Goal: Transaction & Acquisition: Book appointment/travel/reservation

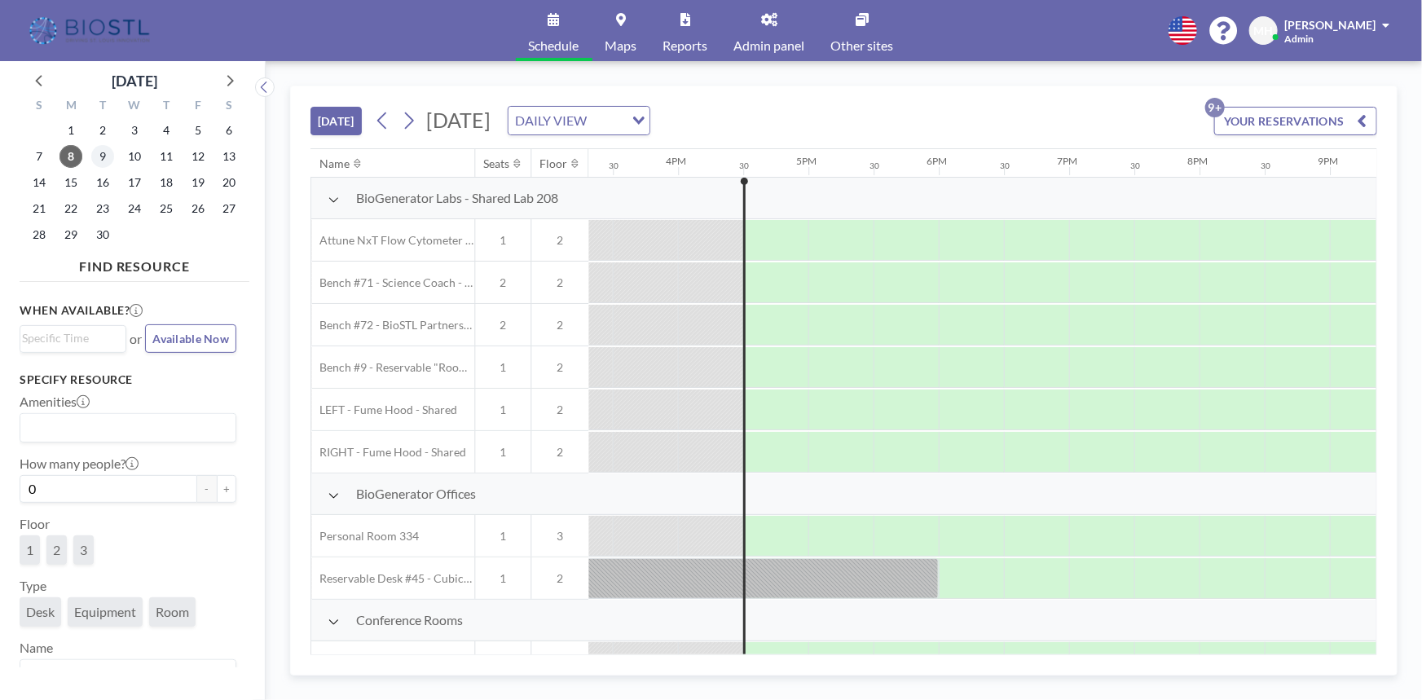
scroll to position [0, 2019]
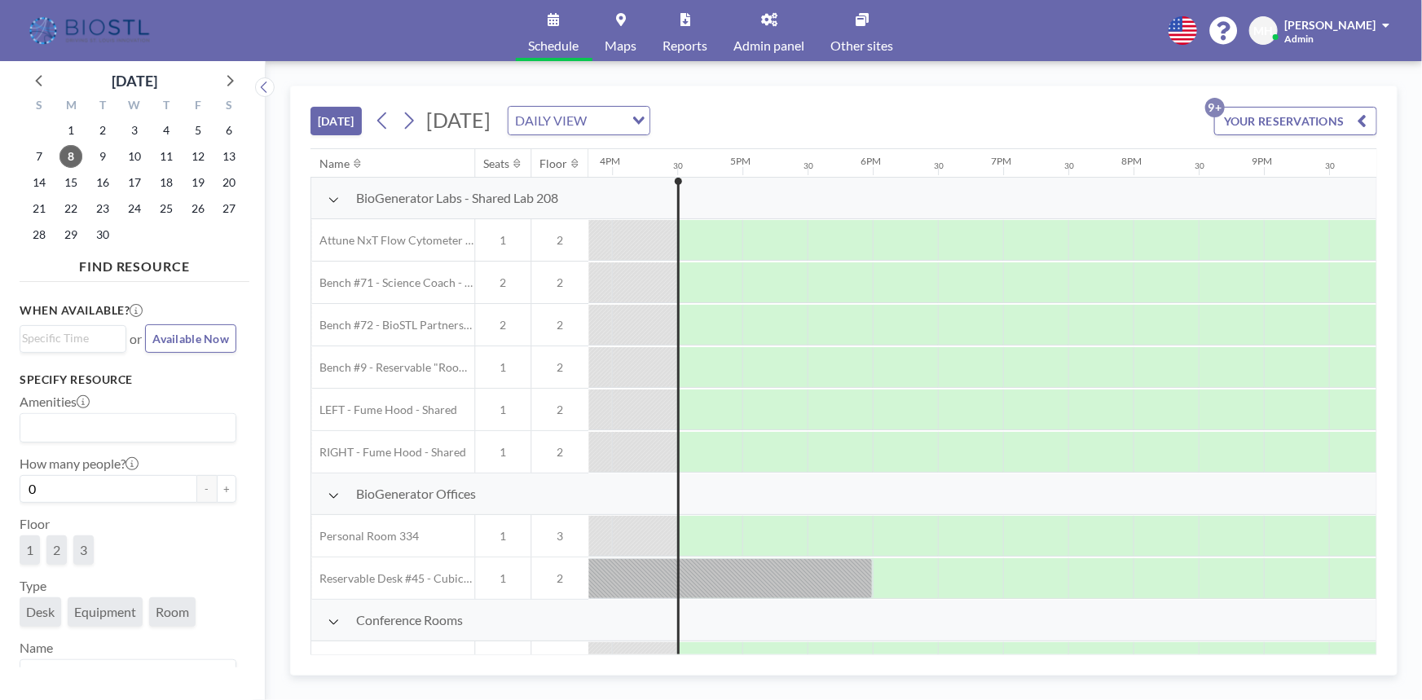
scroll to position [0, 2085]
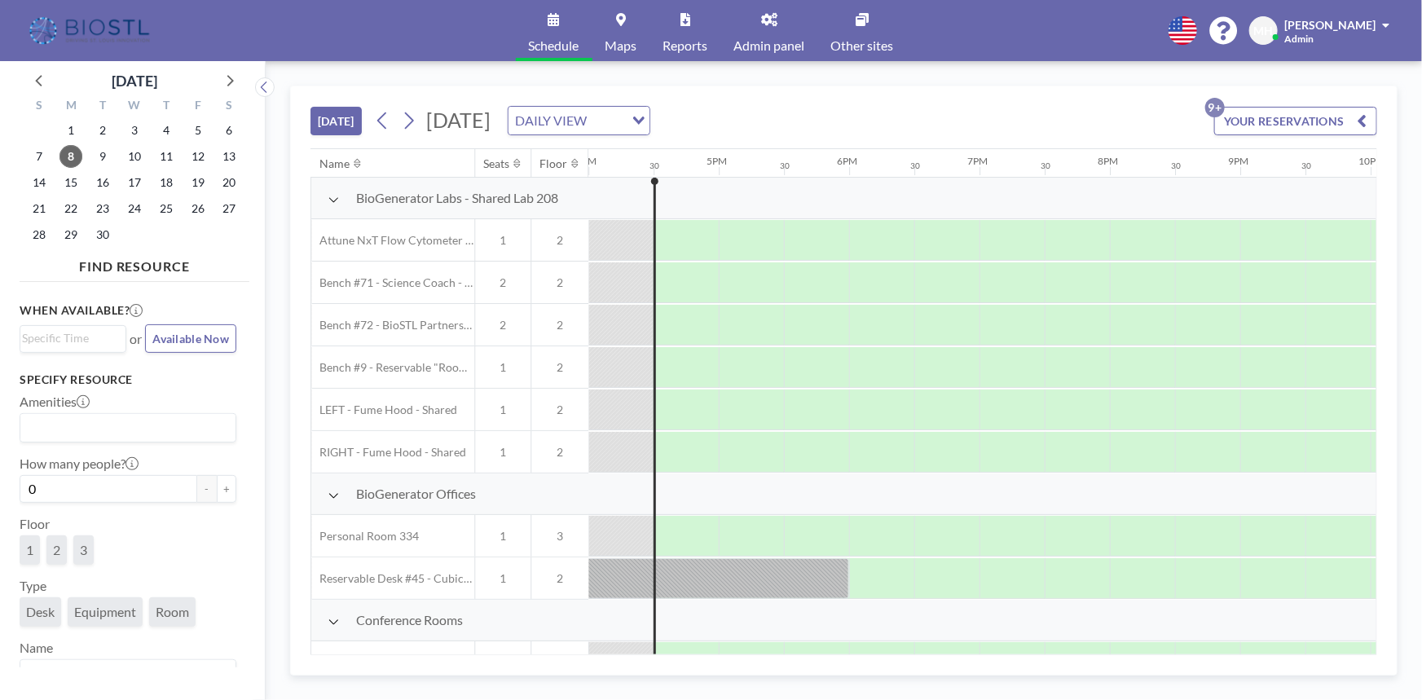
click at [1363, 125] on icon "button" at bounding box center [1362, 121] width 10 height 20
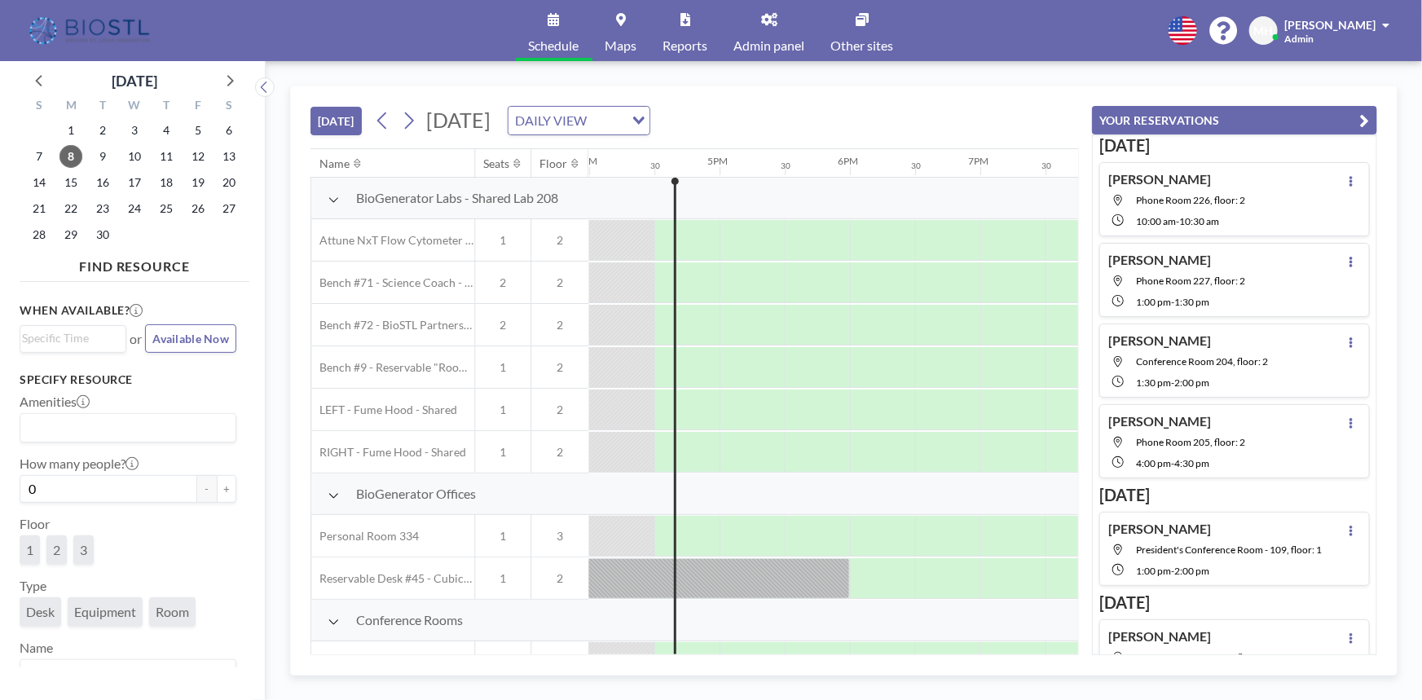
scroll to position [0, 2085]
click at [1369, 121] on icon "button" at bounding box center [1365, 121] width 10 height 20
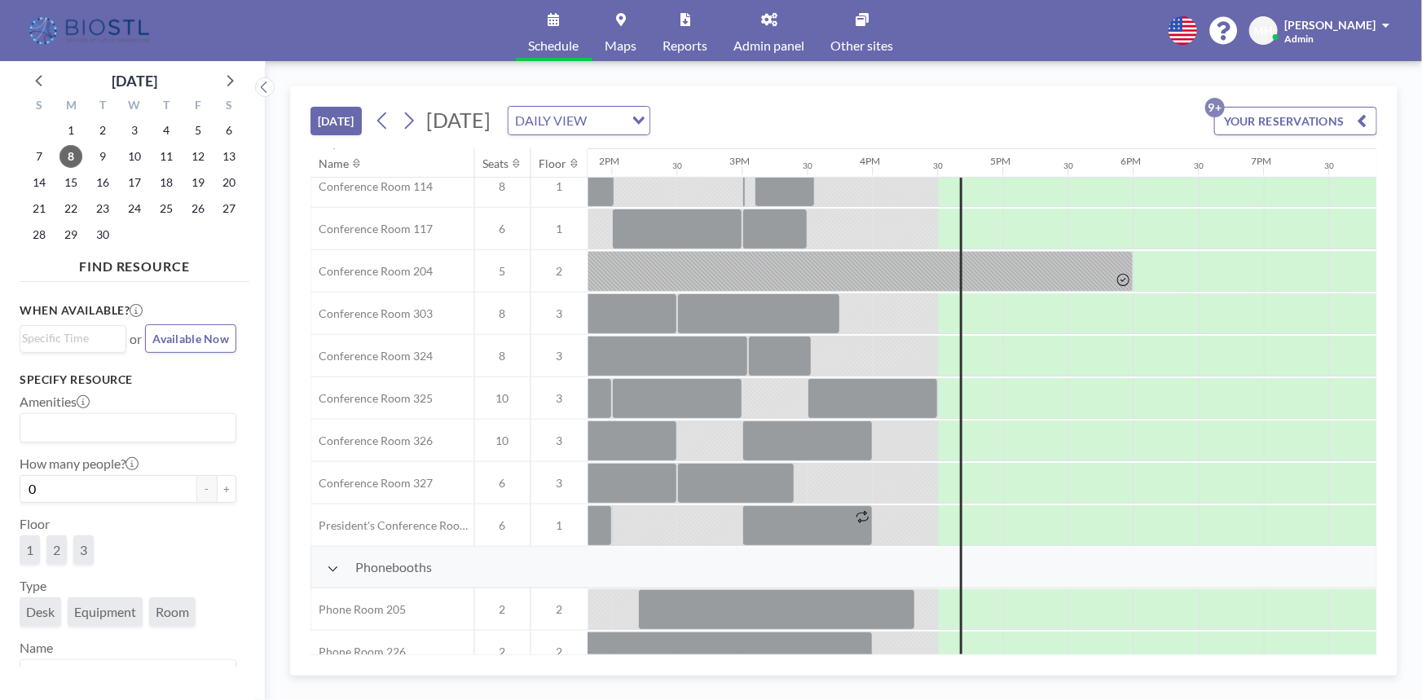
scroll to position [518, 1714]
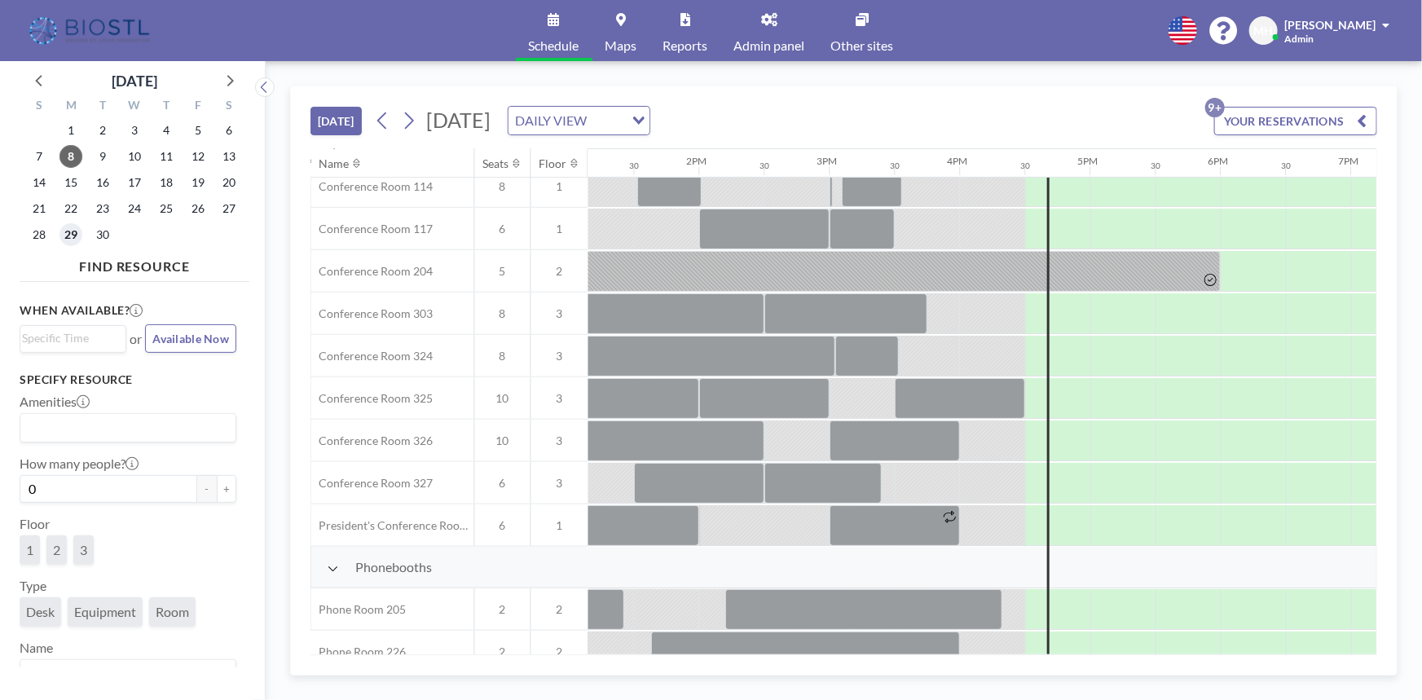
click at [73, 234] on span "29" at bounding box center [70, 234] width 23 height 23
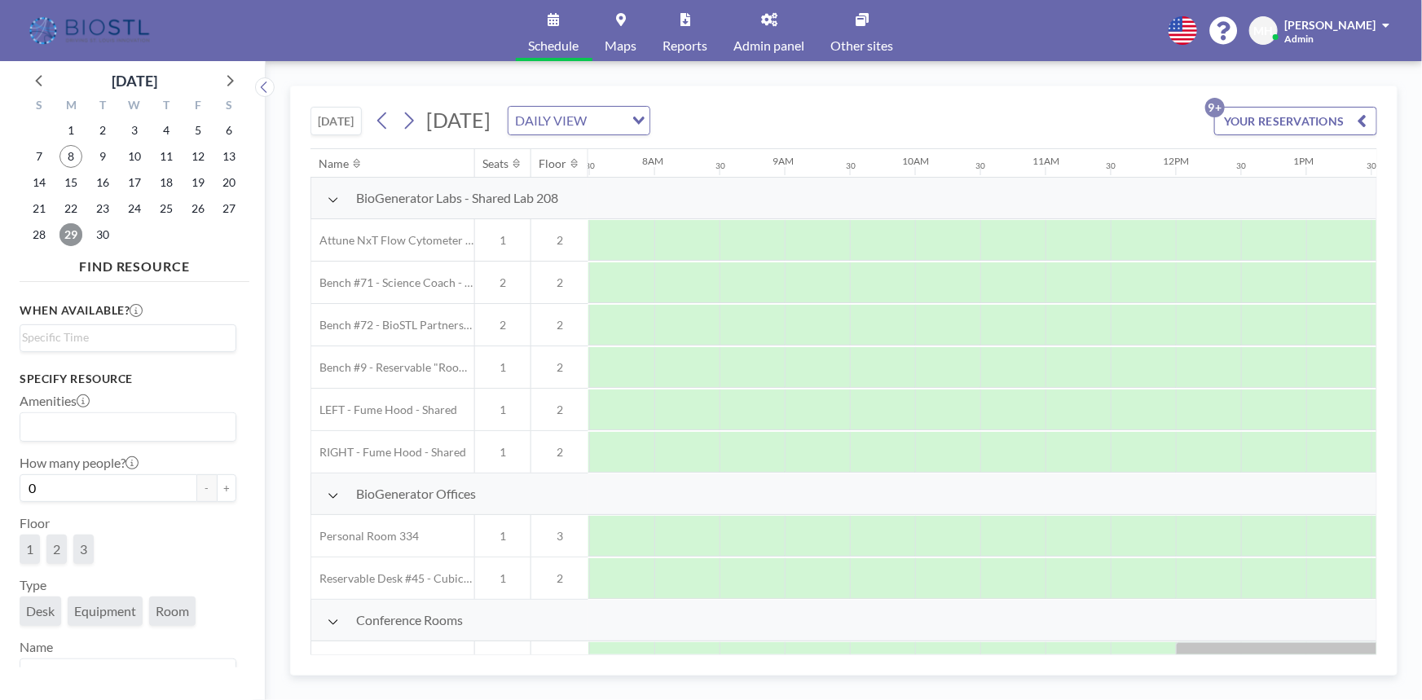
scroll to position [0, 978]
click at [332, 198] on icon at bounding box center [332, 199] width 11 height 13
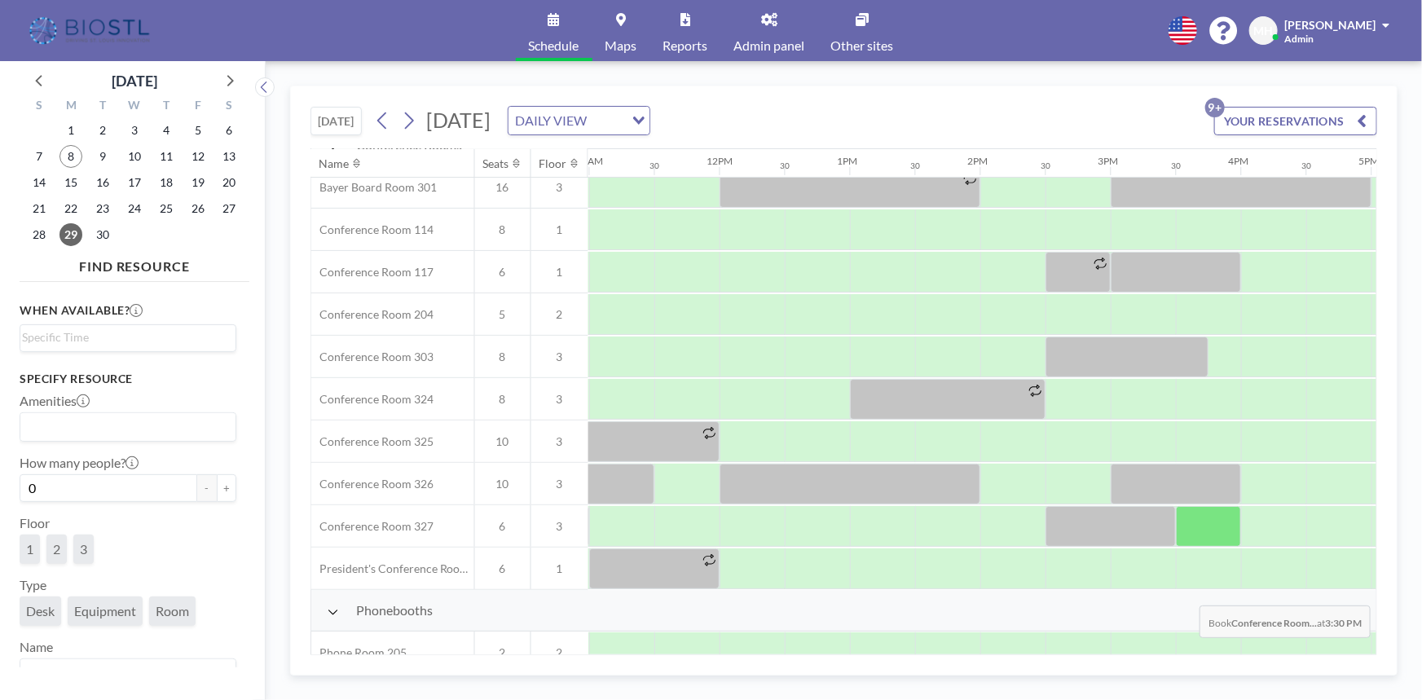
scroll to position [222, 1433]
click at [103, 235] on span "30" at bounding box center [102, 234] width 23 height 23
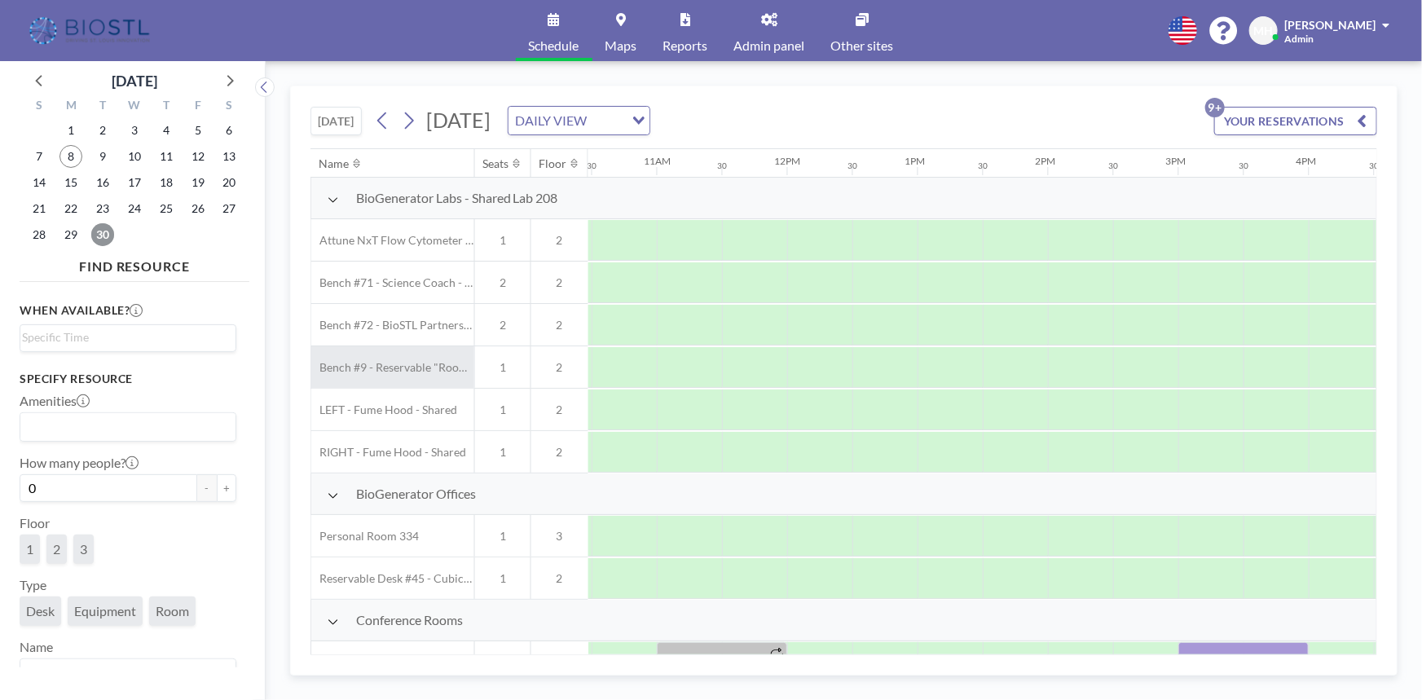
scroll to position [0, 1372]
click at [329, 198] on icon at bounding box center [332, 199] width 11 height 13
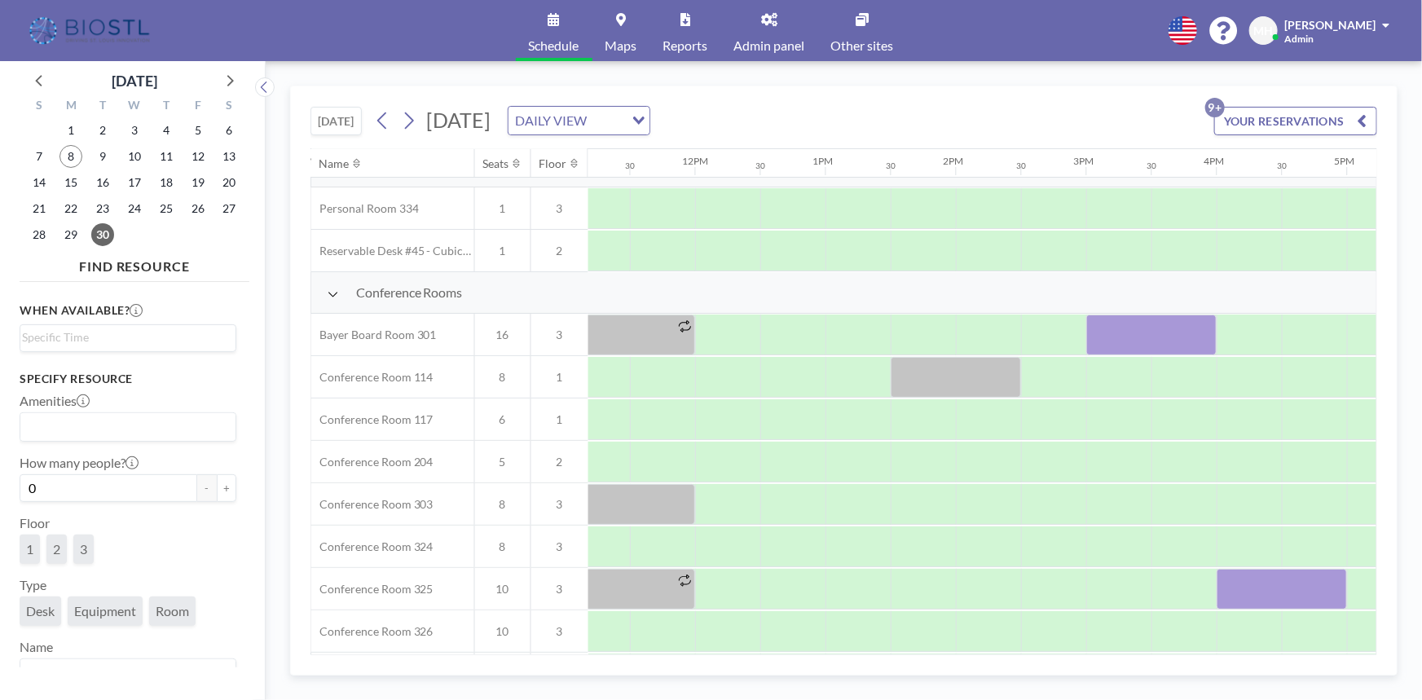
scroll to position [73, 1476]
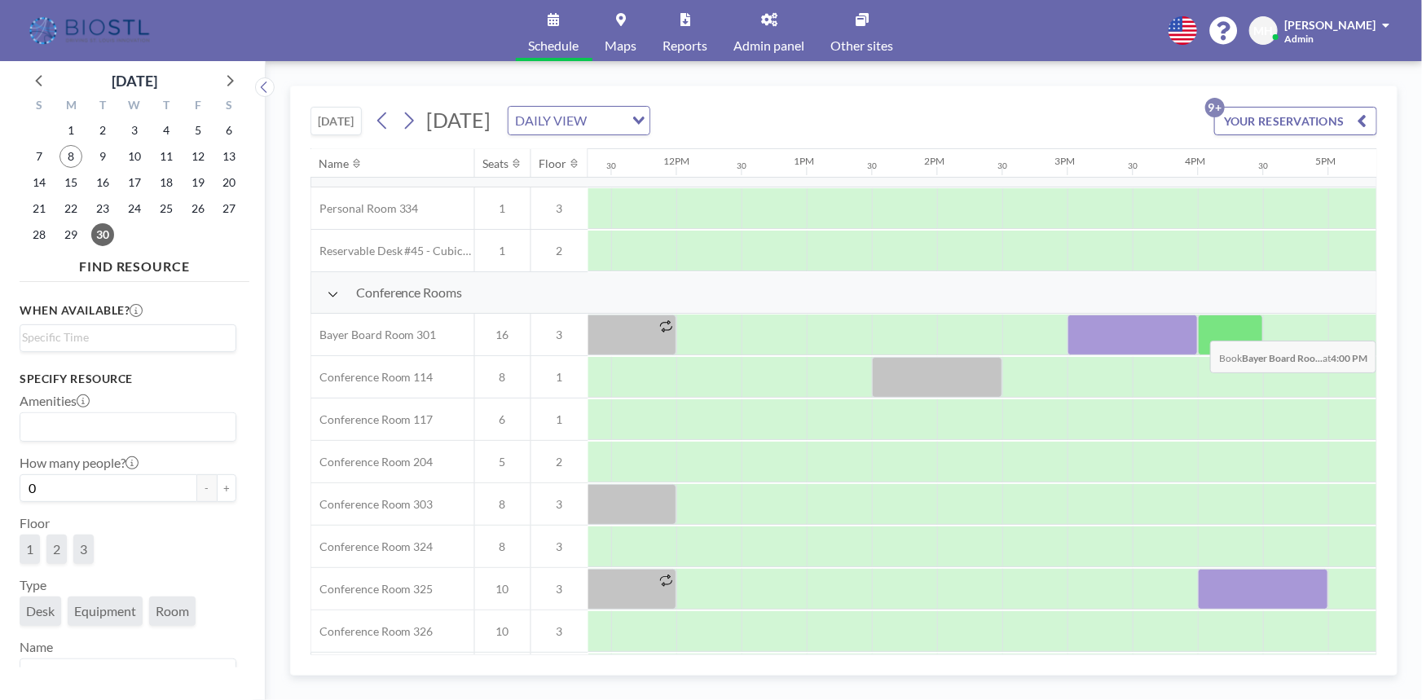
click at [1203, 327] on div at bounding box center [1230, 334] width 65 height 41
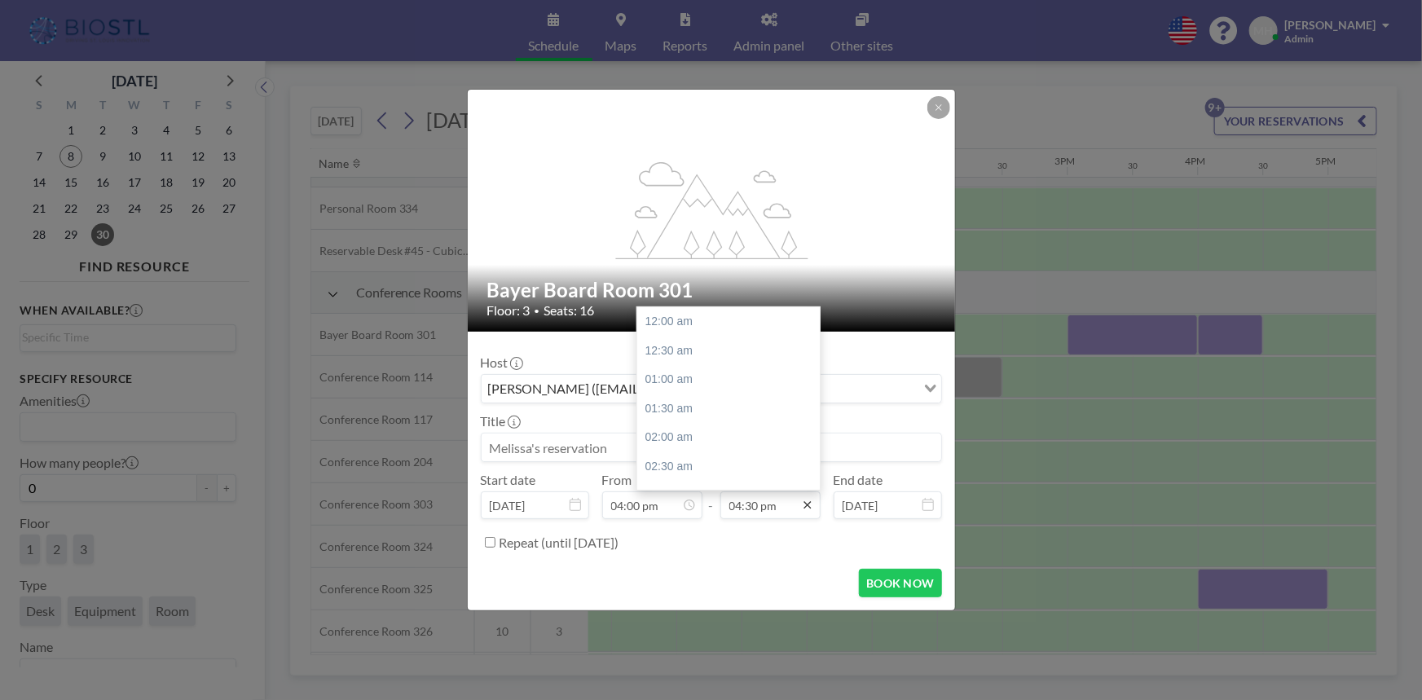
scroll to position [957, 0]
click at [690, 344] on div "05:00 pm" at bounding box center [732, 350] width 190 height 29
type input "05:00 pm"
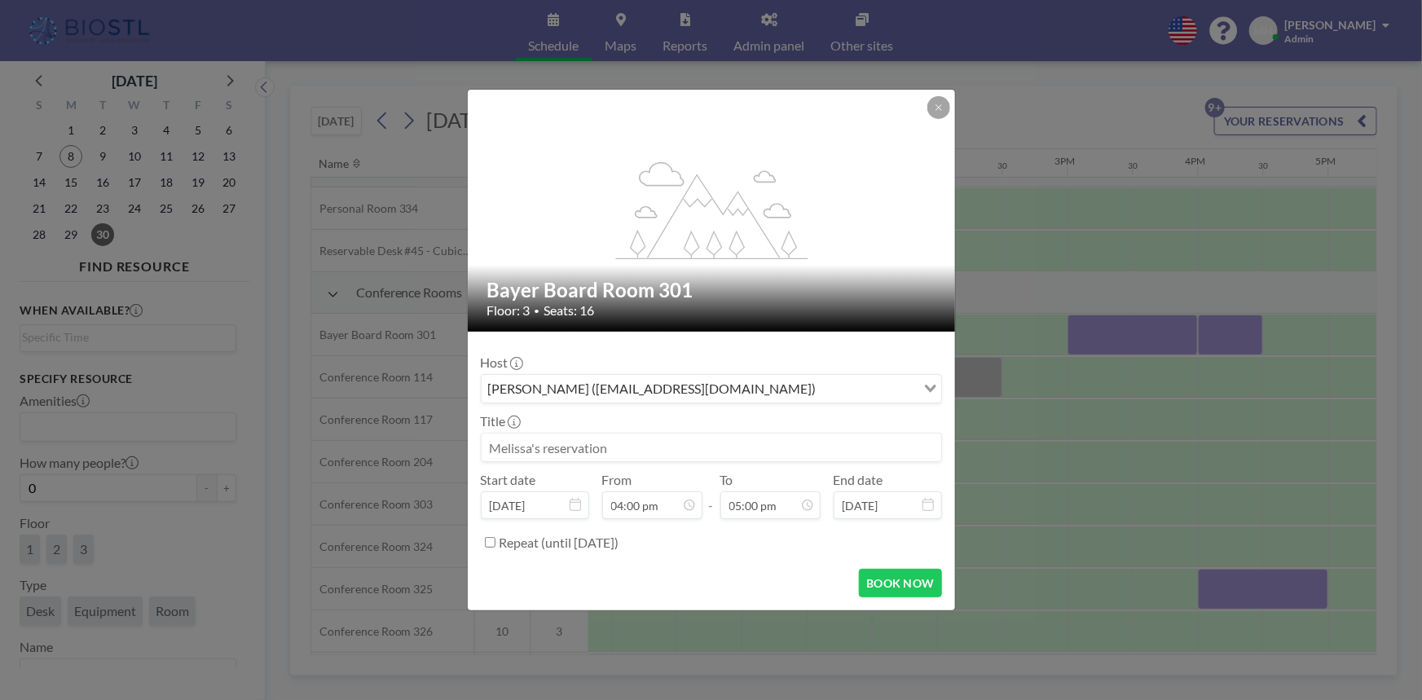
scroll to position [986, 0]
drag, startPoint x: 652, startPoint y: 443, endPoint x: 310, endPoint y: 448, distance: 342.2
click at [310, 448] on div "flex-grow: 1.2; Bayer Board Room 301 Floor: 3 • Seats: 16 Host Melissa Harrison…" at bounding box center [711, 350] width 1422 height 700
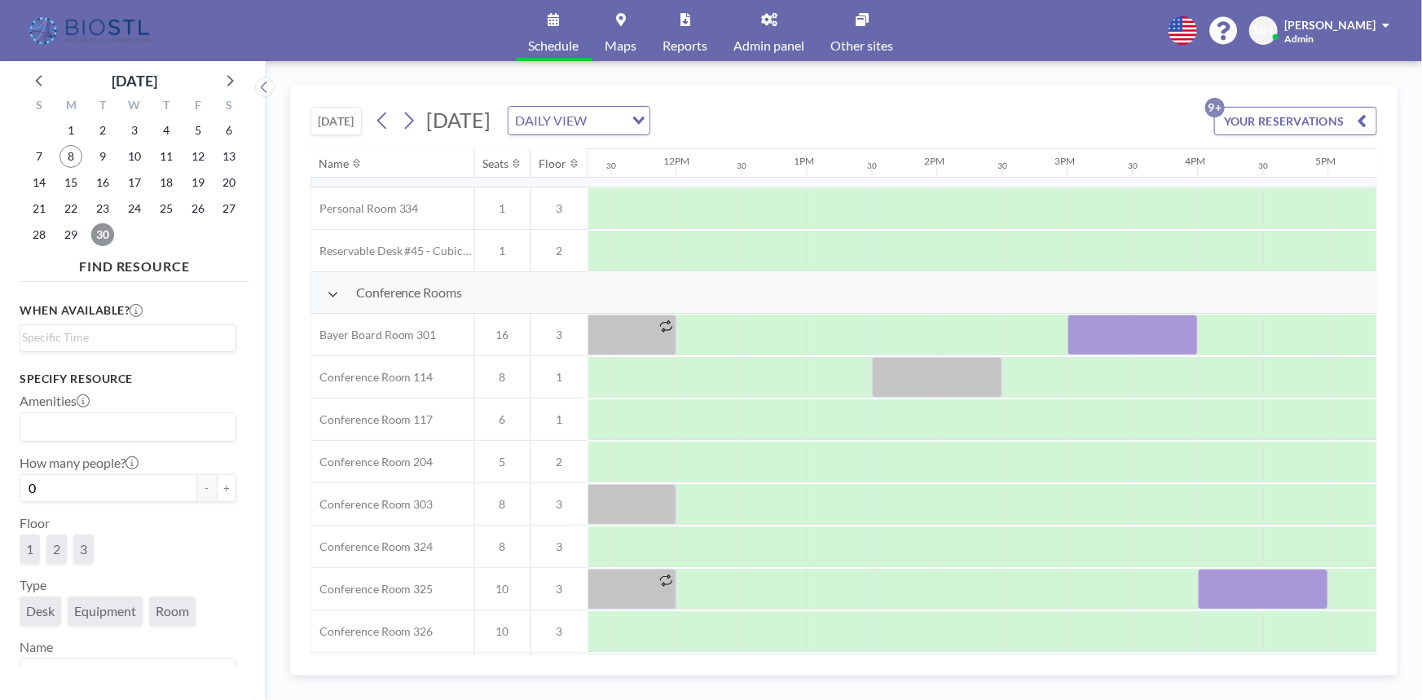
click at [99, 236] on span "30" at bounding box center [102, 234] width 23 height 23
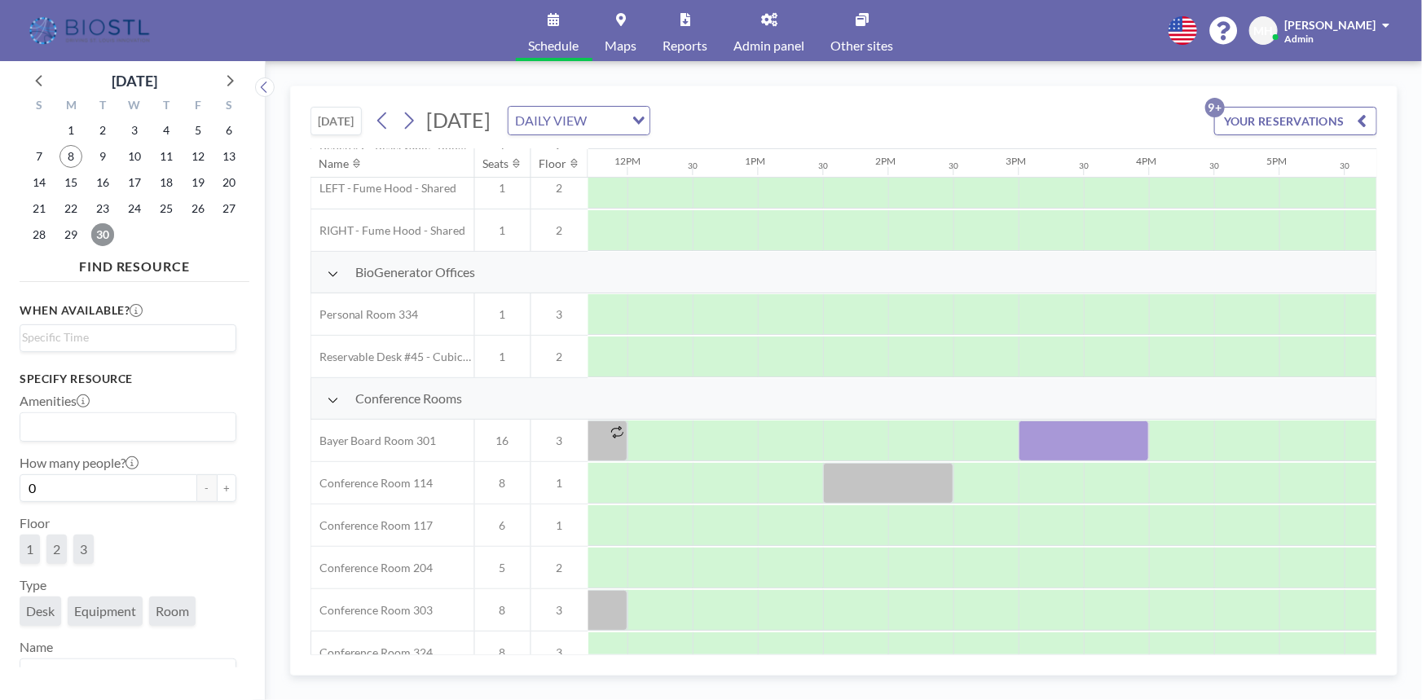
scroll to position [222, 1532]
click at [1154, 432] on div at bounding box center [1174, 440] width 65 height 41
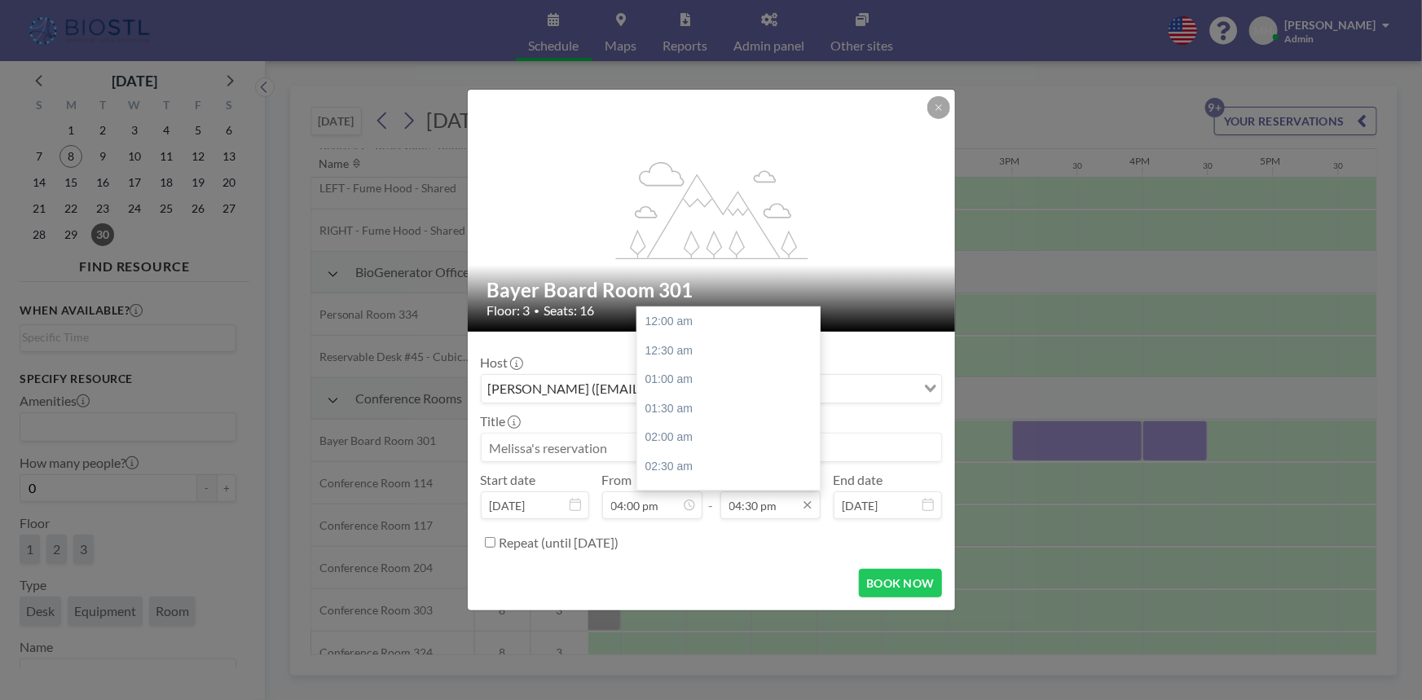
scroll to position [957, 0]
click at [667, 347] on div "05:00 pm" at bounding box center [732, 350] width 190 height 29
type input "05:00 pm"
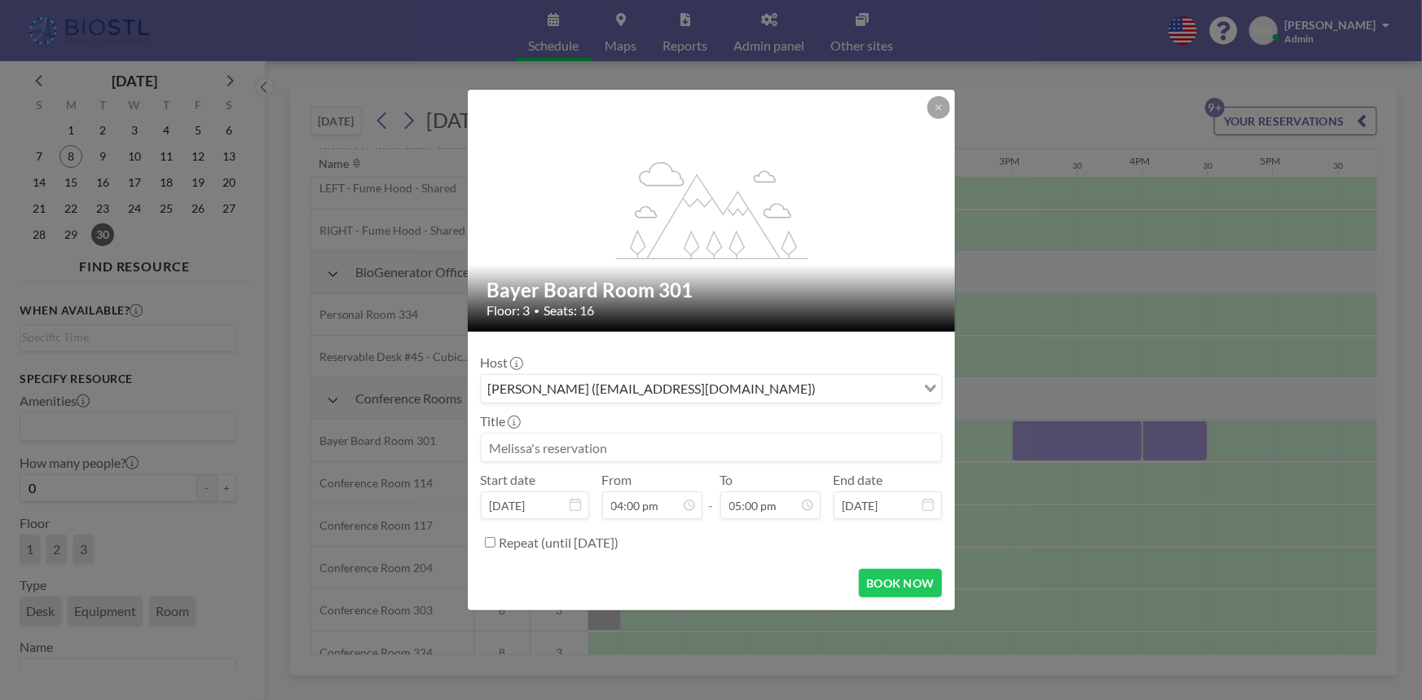
click at [617, 442] on input at bounding box center [710, 447] width 459 height 28
type input "SLT"
click at [888, 587] on button "BOOK NOW" at bounding box center [900, 583] width 82 height 29
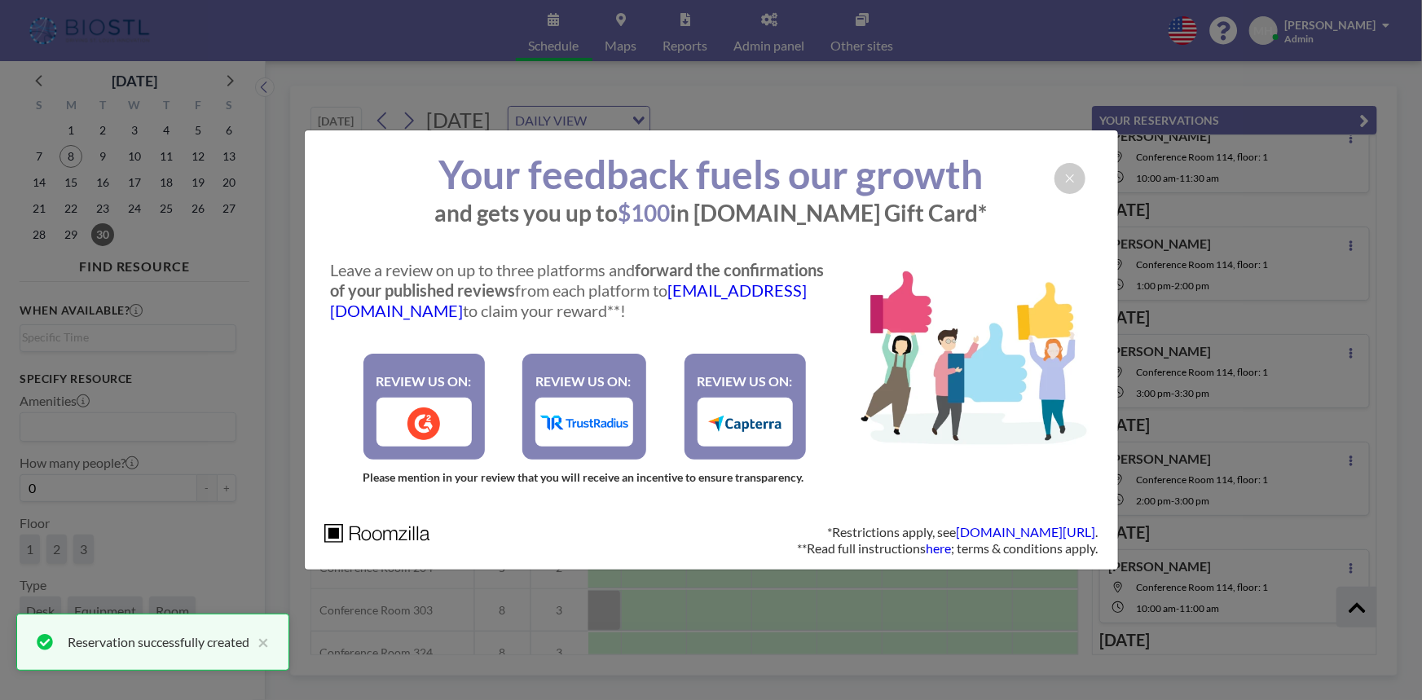
scroll to position [581, 0]
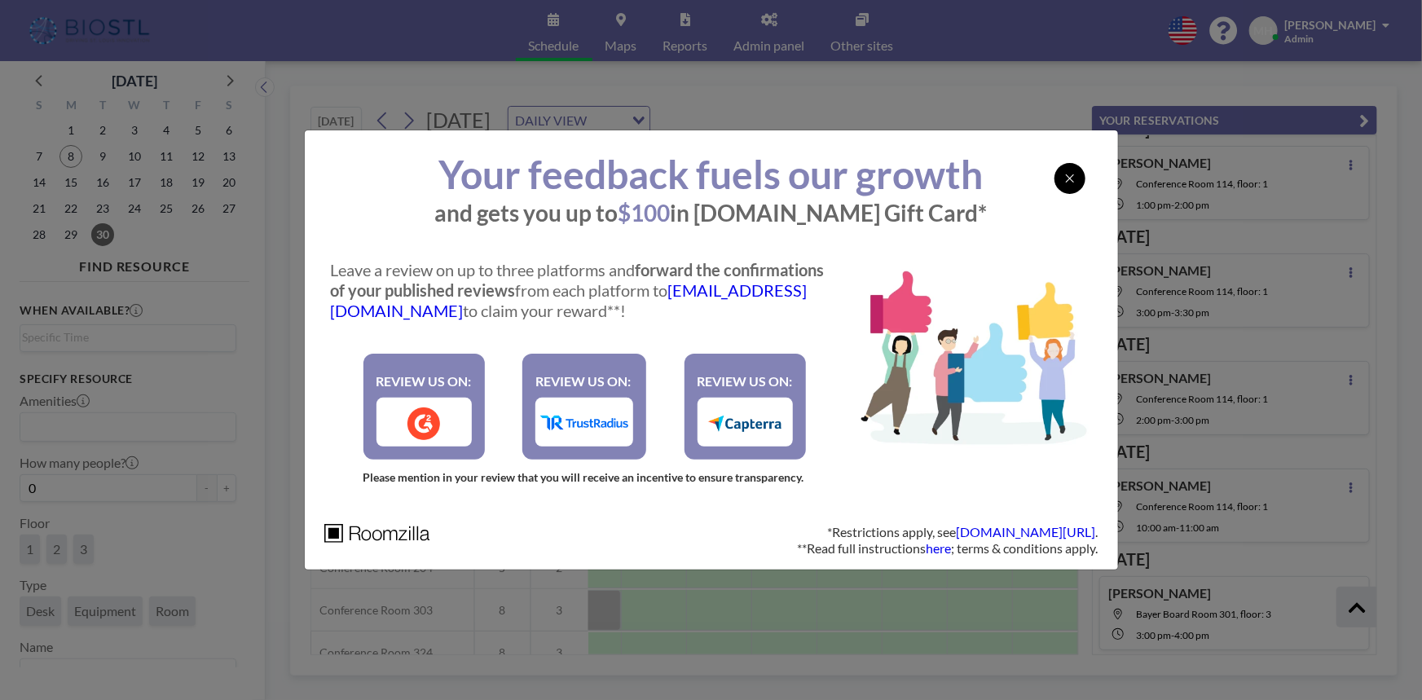
click at [1065, 178] on icon at bounding box center [1070, 178] width 10 height 13
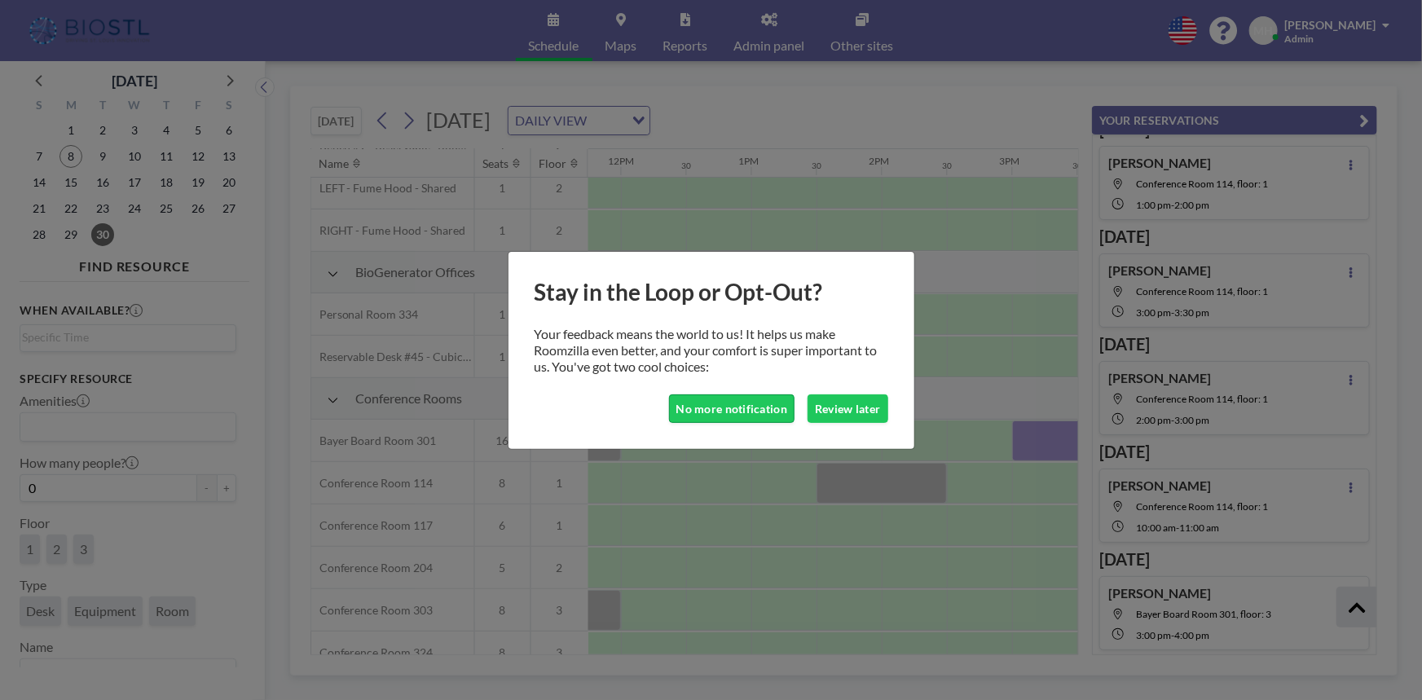
click at [756, 414] on button "No more notification" at bounding box center [732, 408] width 126 height 29
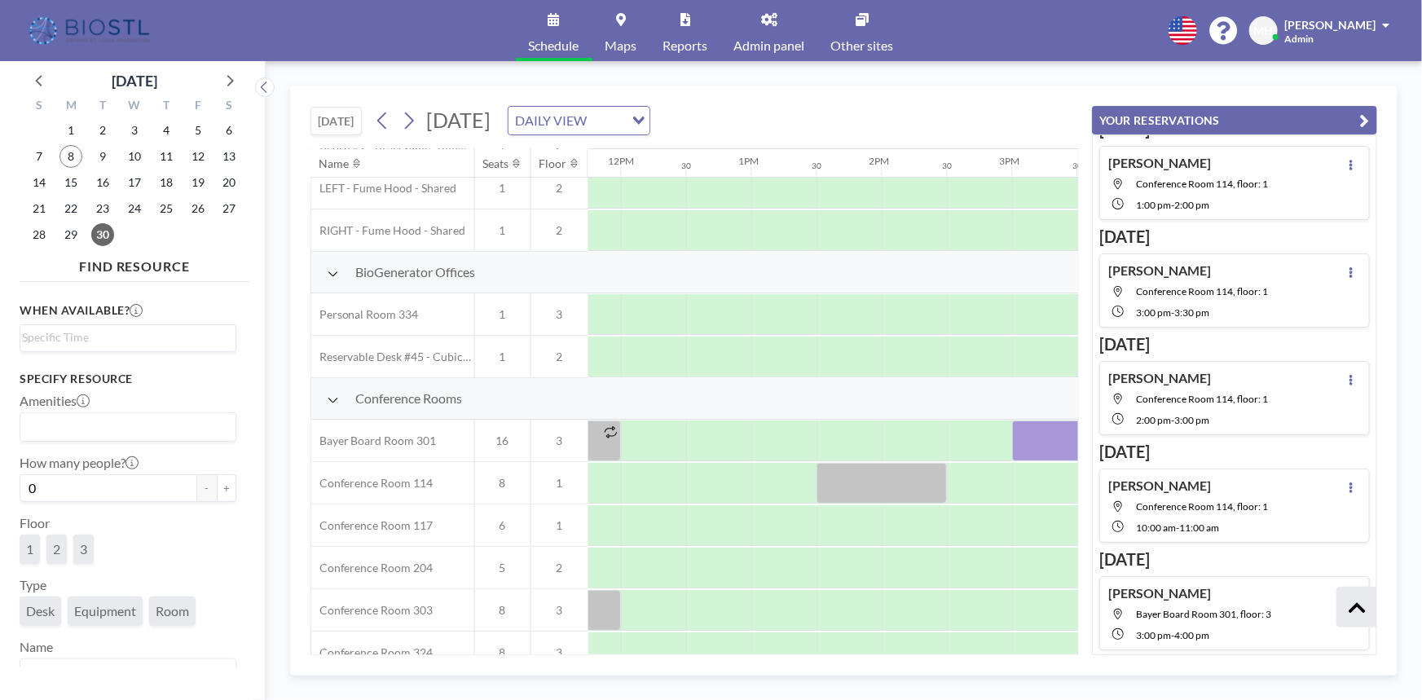
click at [1373, 121] on button "YOUR RESERVATIONS" at bounding box center [1234, 120] width 285 height 29
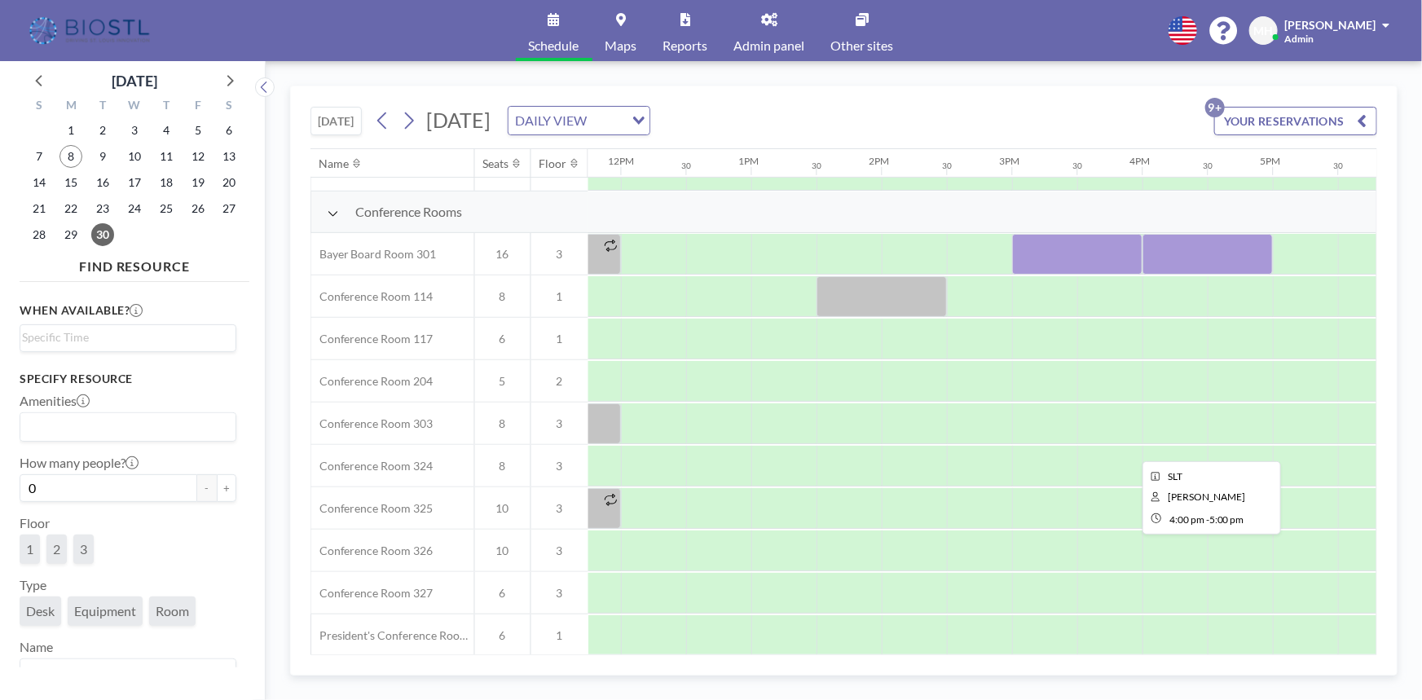
scroll to position [444, 1532]
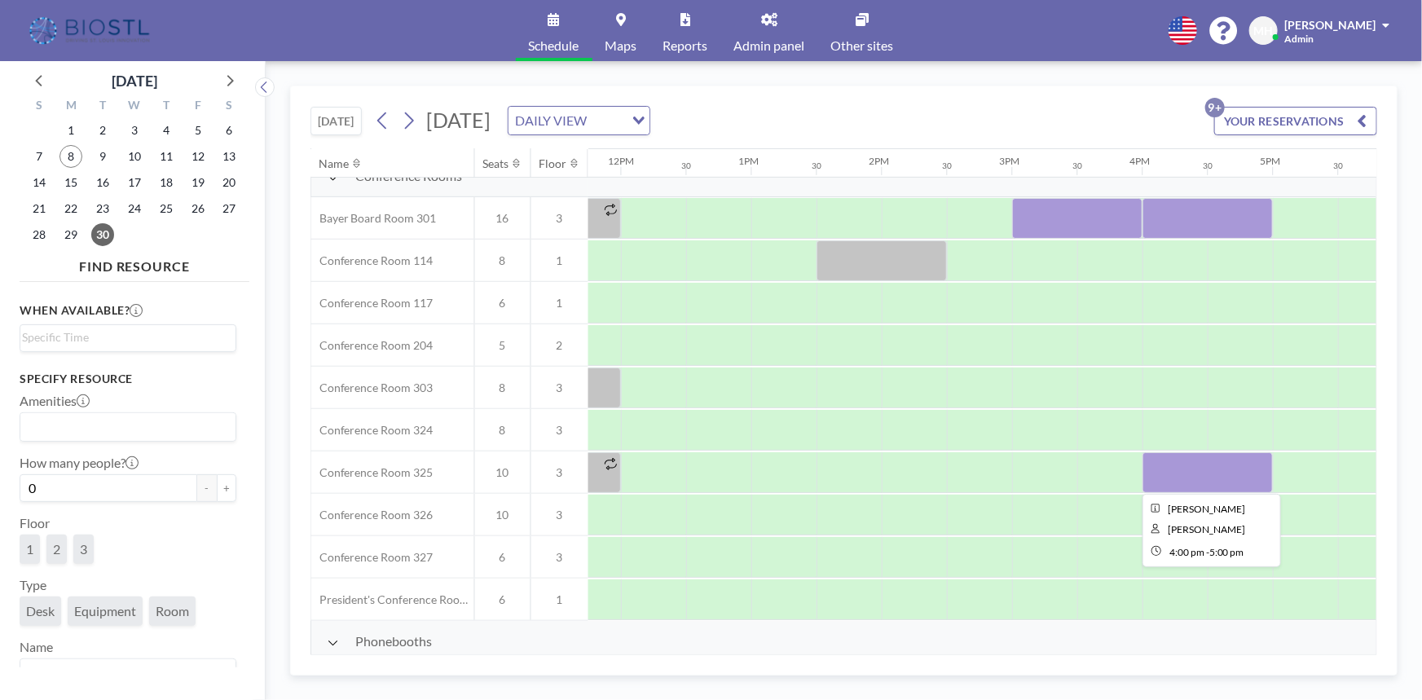
click at [1177, 472] on div at bounding box center [1207, 472] width 130 height 41
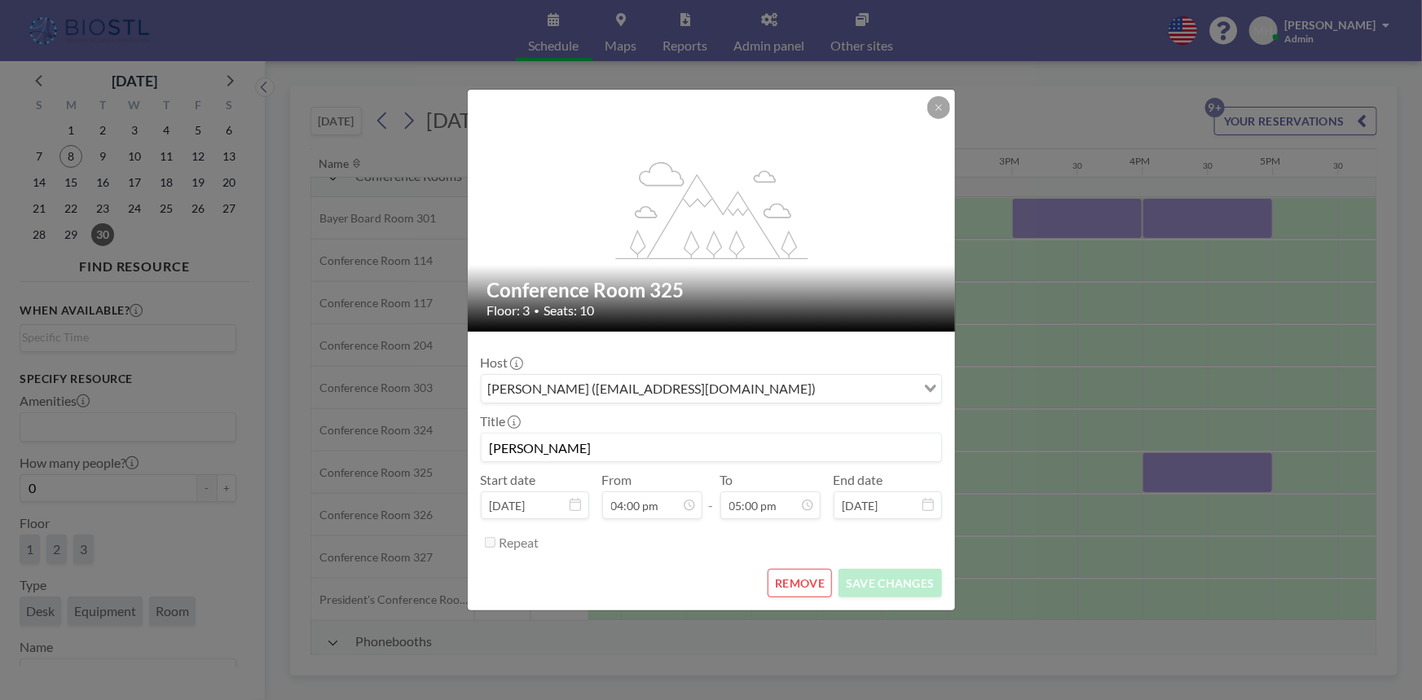
click at [794, 591] on button "REMOVE" at bounding box center [799, 583] width 64 height 29
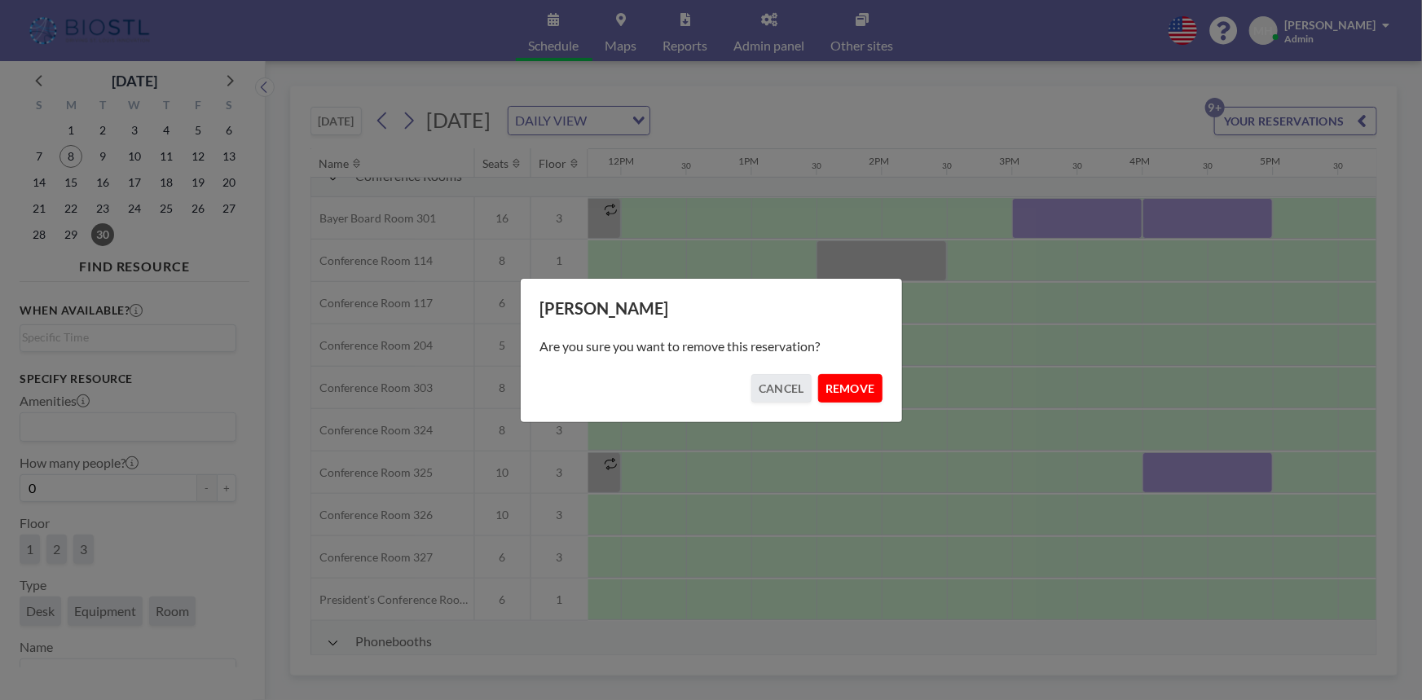
click at [855, 382] on button "REMOVE" at bounding box center [850, 388] width 64 height 29
